Goal: Task Accomplishment & Management: Manage account settings

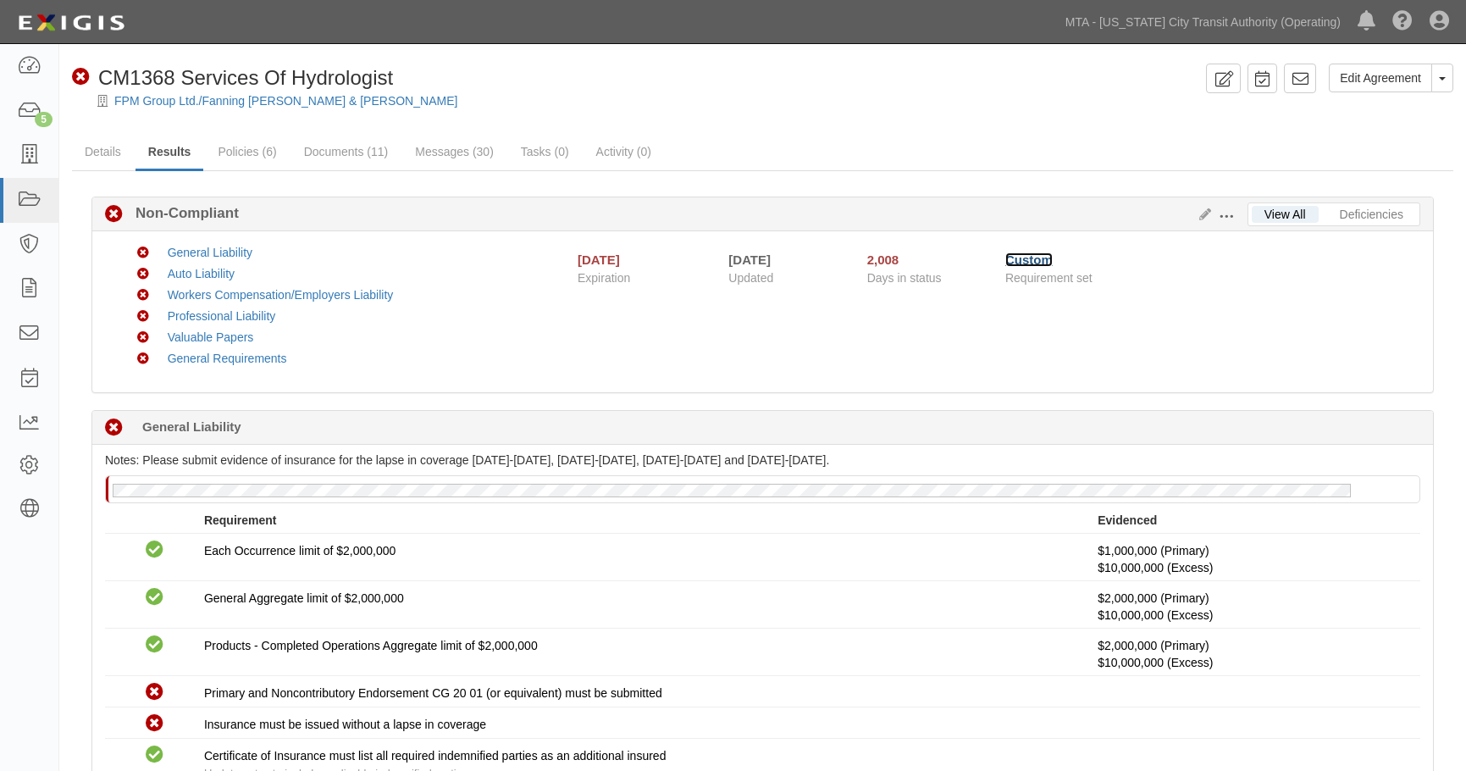
click at [1027, 256] on link "Custom" at bounding box center [1029, 259] width 47 height 14
click at [1204, 214] on icon at bounding box center [1202, 215] width 19 height 12
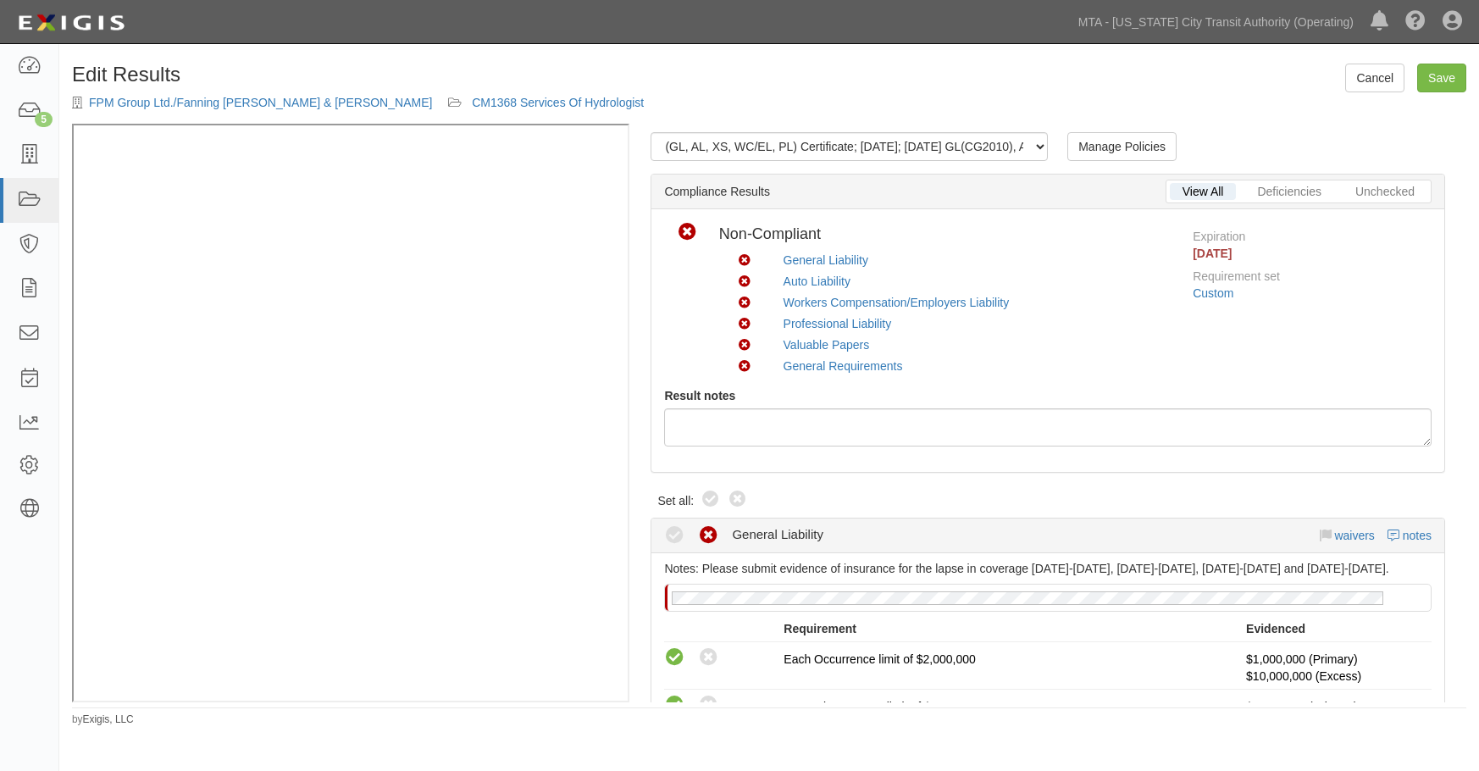
click at [1257, 86] on div "Edit Results FPM Group Ltd./Fanning Phillips & Molnar CM1368 Services Of Hydrol…" at bounding box center [769, 94] width 1420 height 60
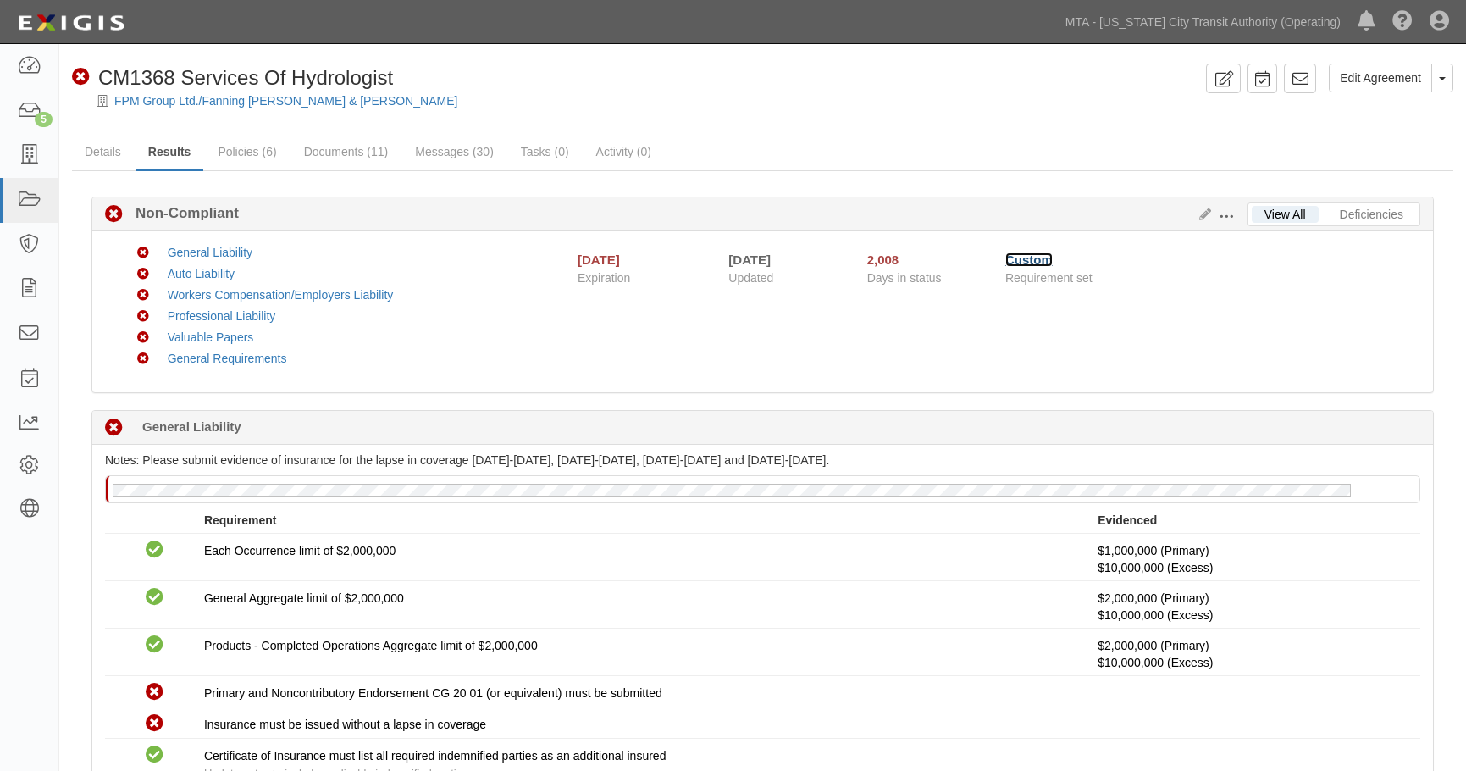
click at [1017, 262] on link "Custom" at bounding box center [1029, 259] width 47 height 14
click at [1228, 220] on span at bounding box center [1226, 216] width 15 height 15
click at [1308, 213] on link "Edit Requirements" at bounding box center [1305, 212] width 134 height 30
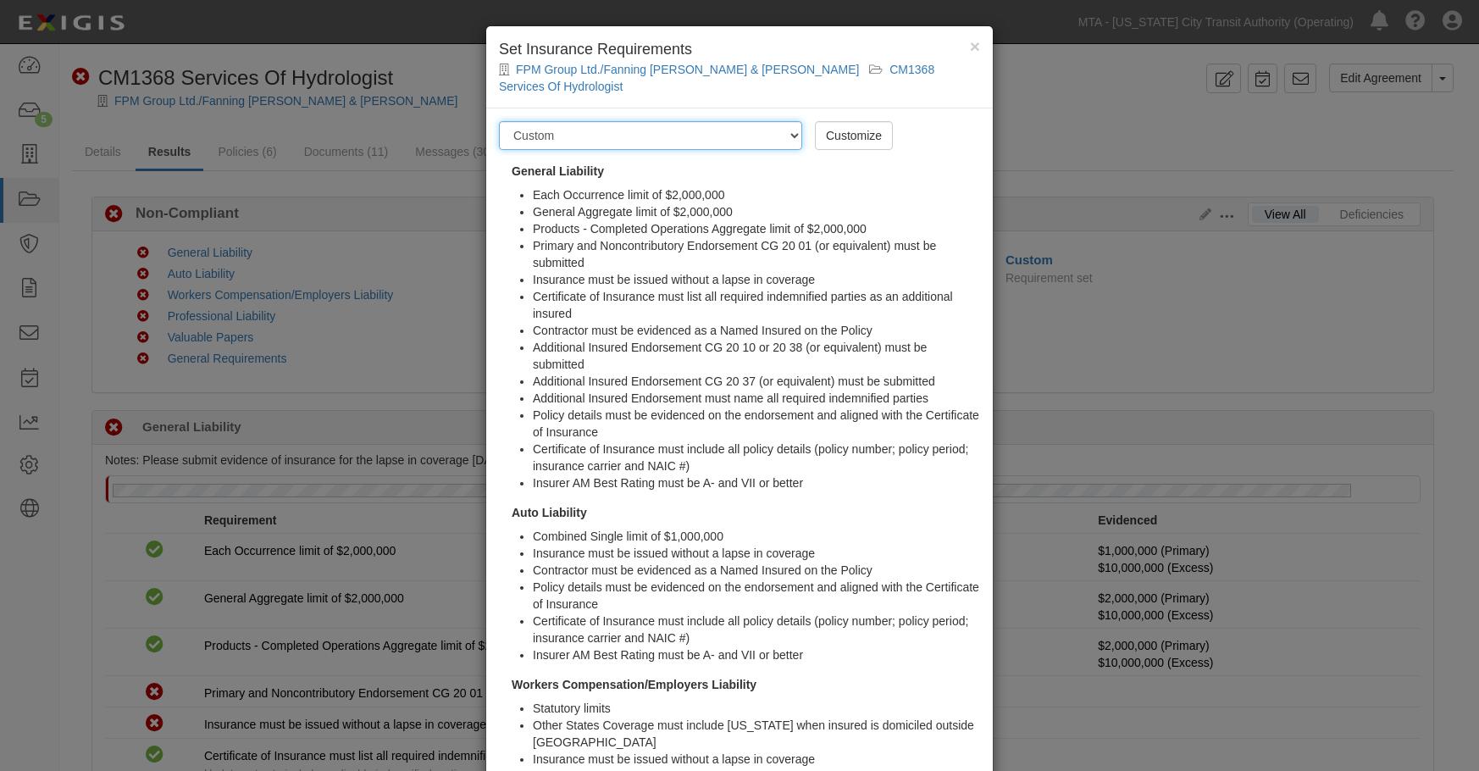
click at [793, 121] on select "-- Select requirement set -- Basic Basic Enhanced Option for Operating Agreemen…" at bounding box center [650, 135] width 303 height 29
drag, startPoint x: 1082, startPoint y: 193, endPoint x: 1080, endPoint y: 202, distance: 8.6
click at [1079, 202] on div "× Set Insurance Requirements FPM Group Ltd./Fanning Phillips & Molnar CM1368 Se…" at bounding box center [739, 385] width 1479 height 771
